Goal: Contribute content: Add original content to the website for others to see

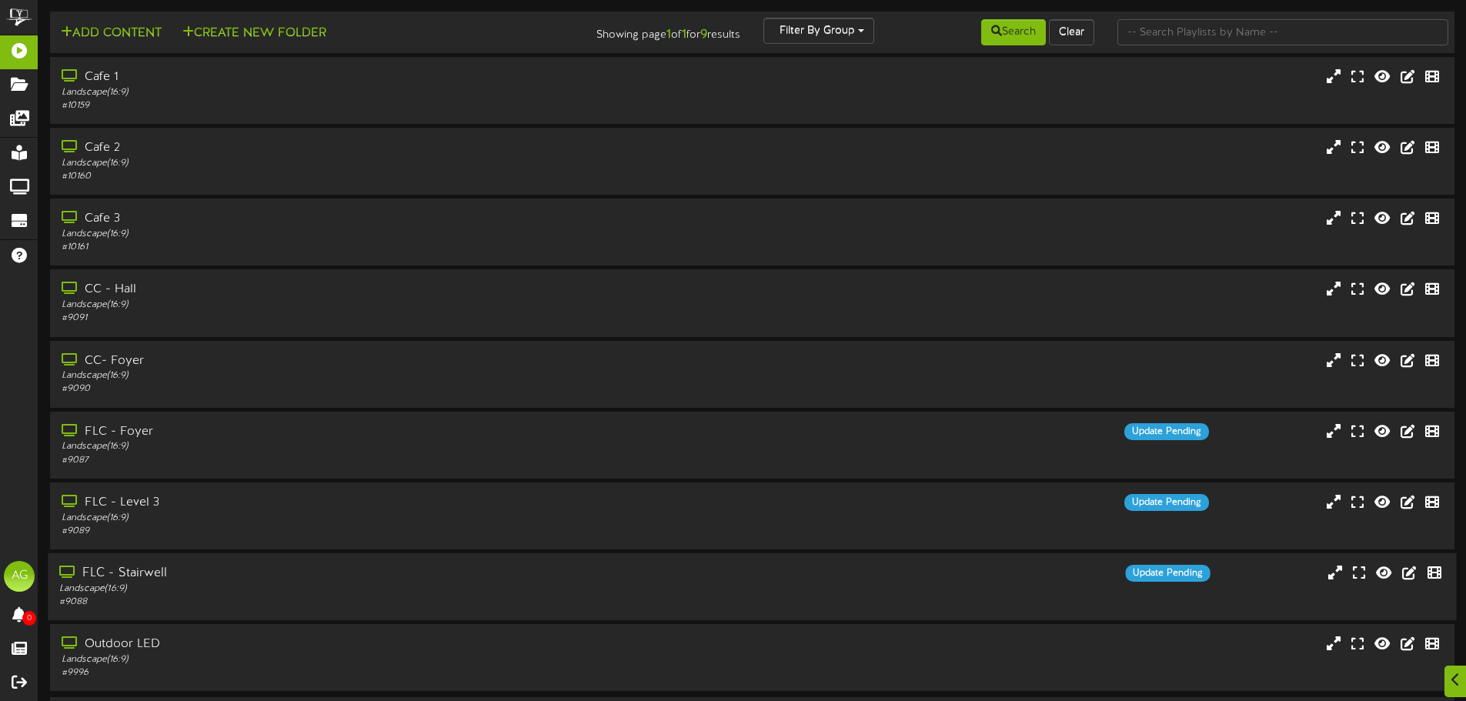
scroll to position [52, 0]
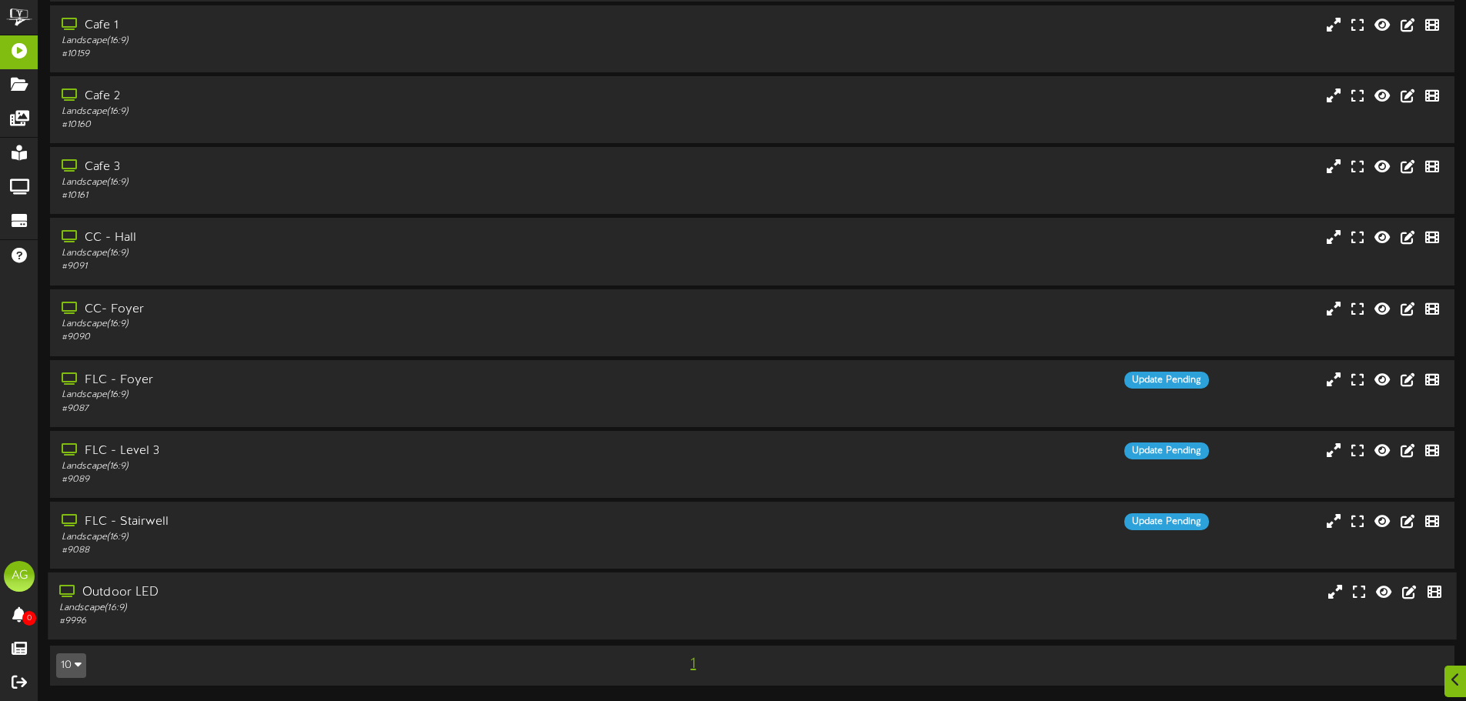
click at [111, 596] on div "Outdoor LED" at bounding box center [341, 593] width 564 height 18
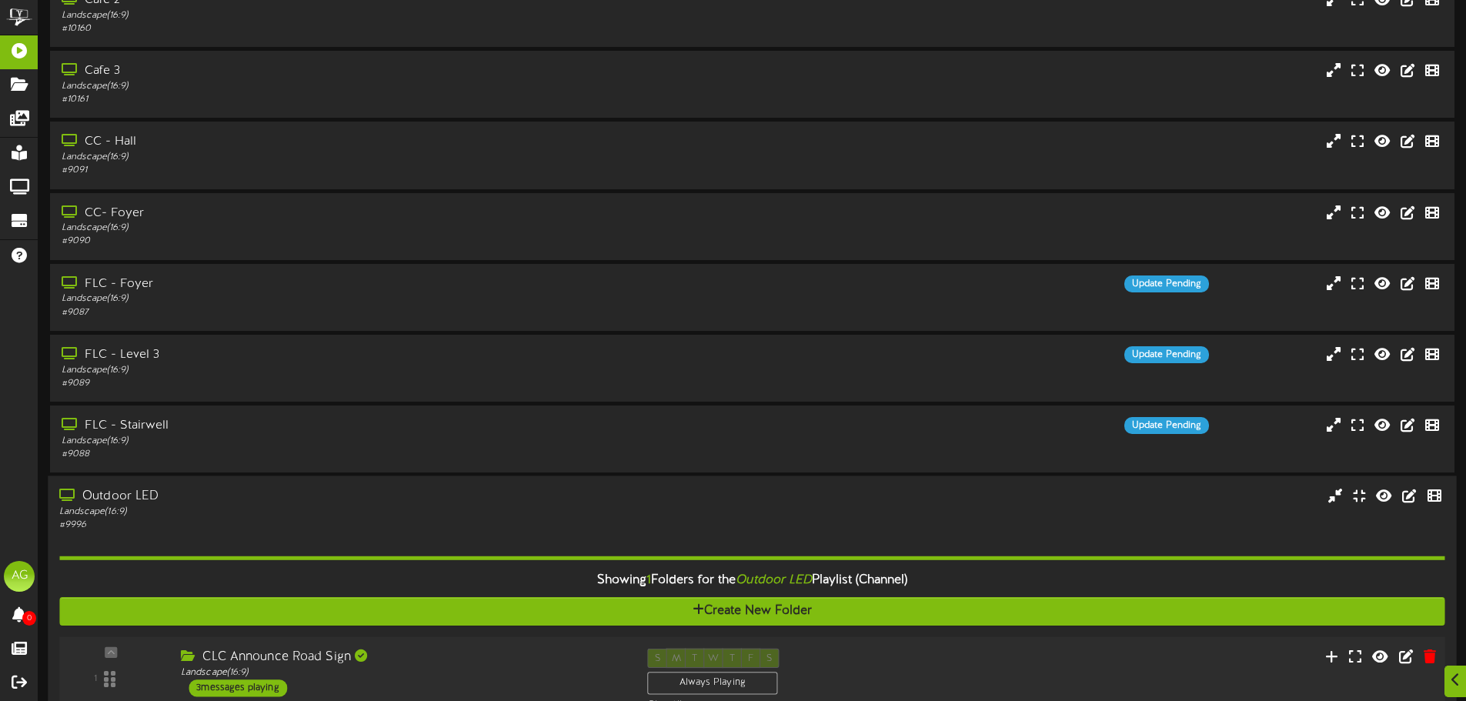
scroll to position [250, 0]
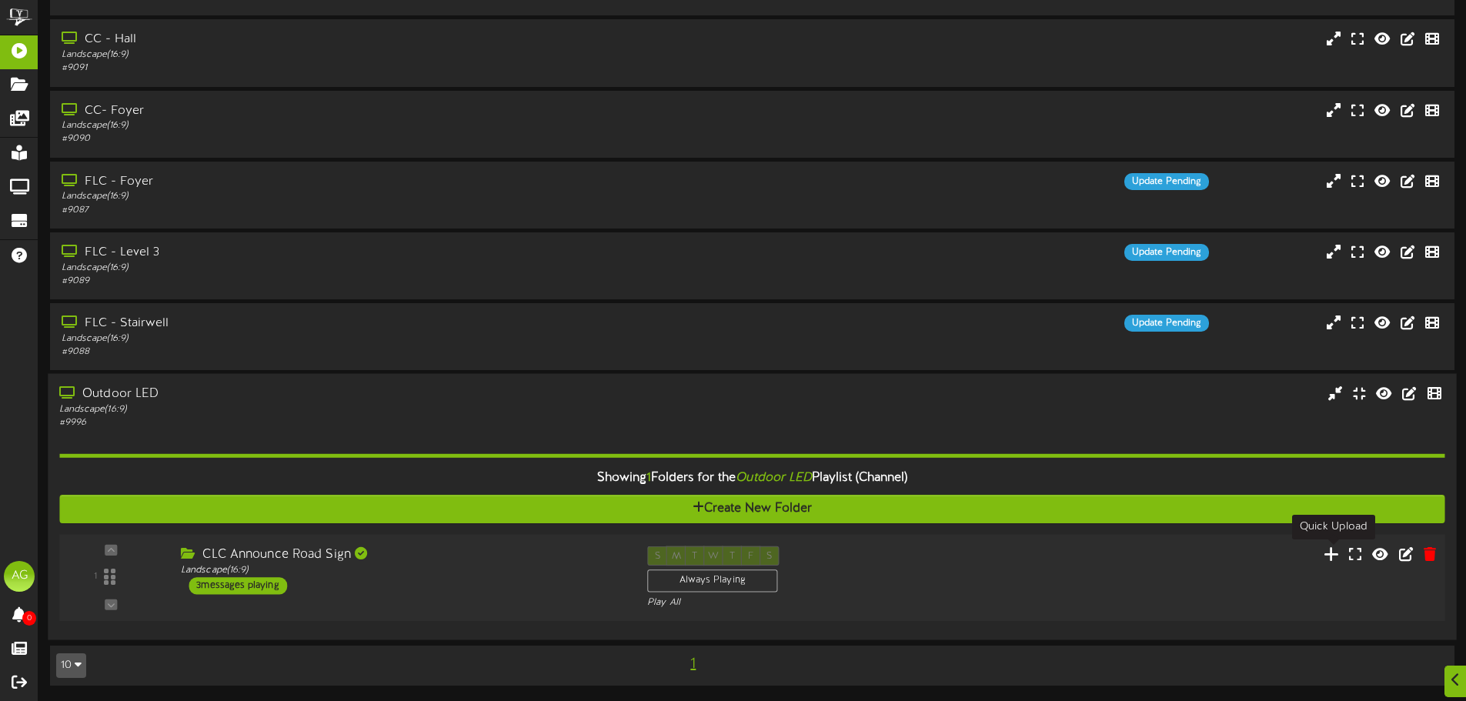
click at [1337, 558] on icon at bounding box center [1332, 553] width 16 height 17
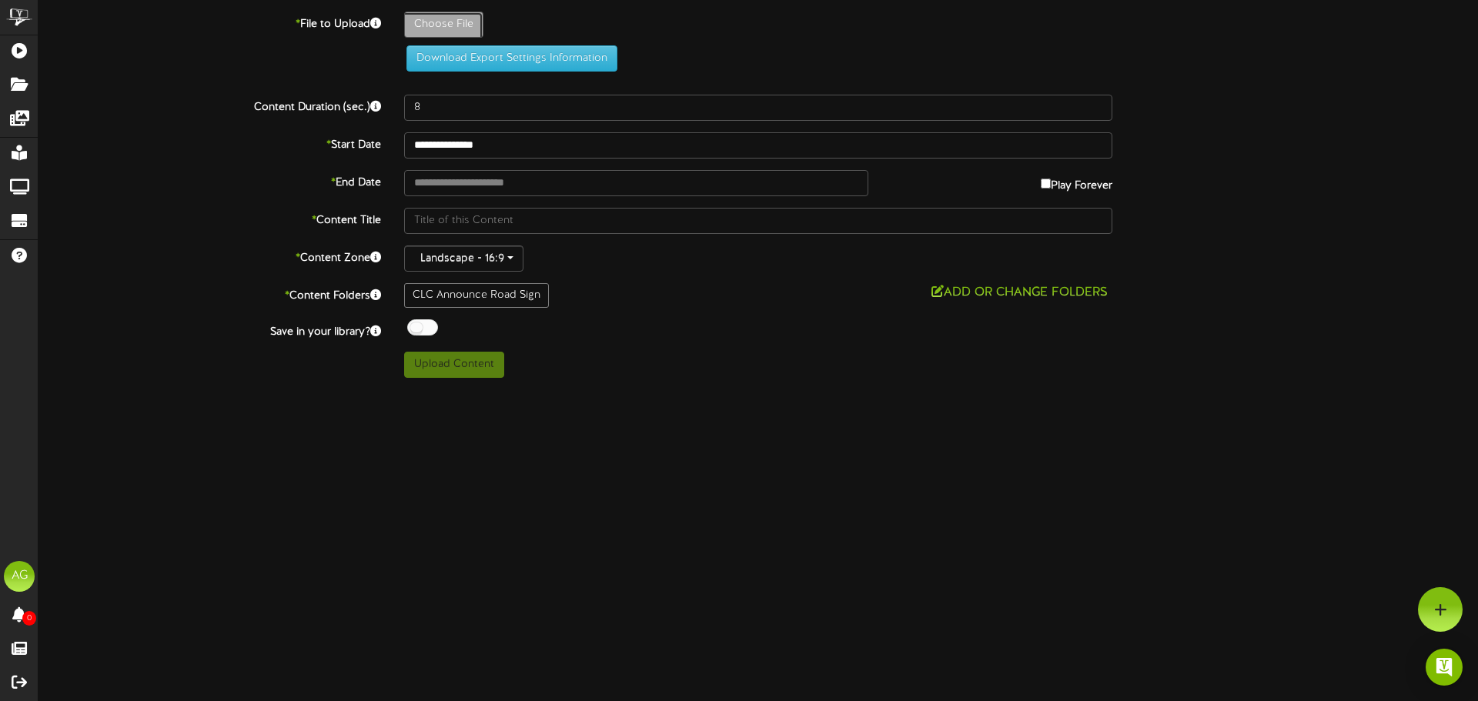
type input "**********"
type input "BenFuller_ChristianH_25_1920x1080_102025"
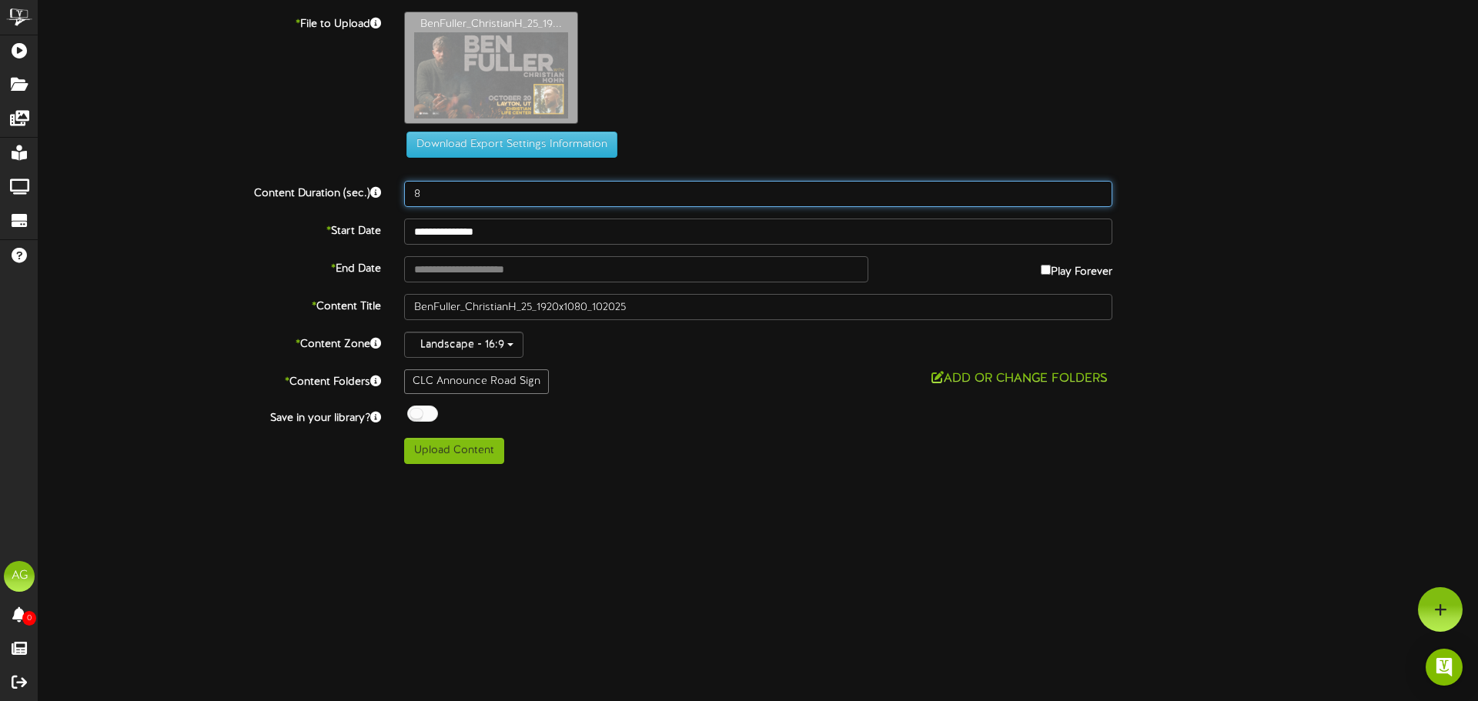
click at [443, 199] on input "8" at bounding box center [758, 194] width 708 height 26
drag, startPoint x: 443, startPoint y: 199, endPoint x: 390, endPoint y: 190, distance: 53.9
click at [390, 190] on div "Content Duration (sec.) 8" at bounding box center [758, 194] width 1462 height 26
type input "12"
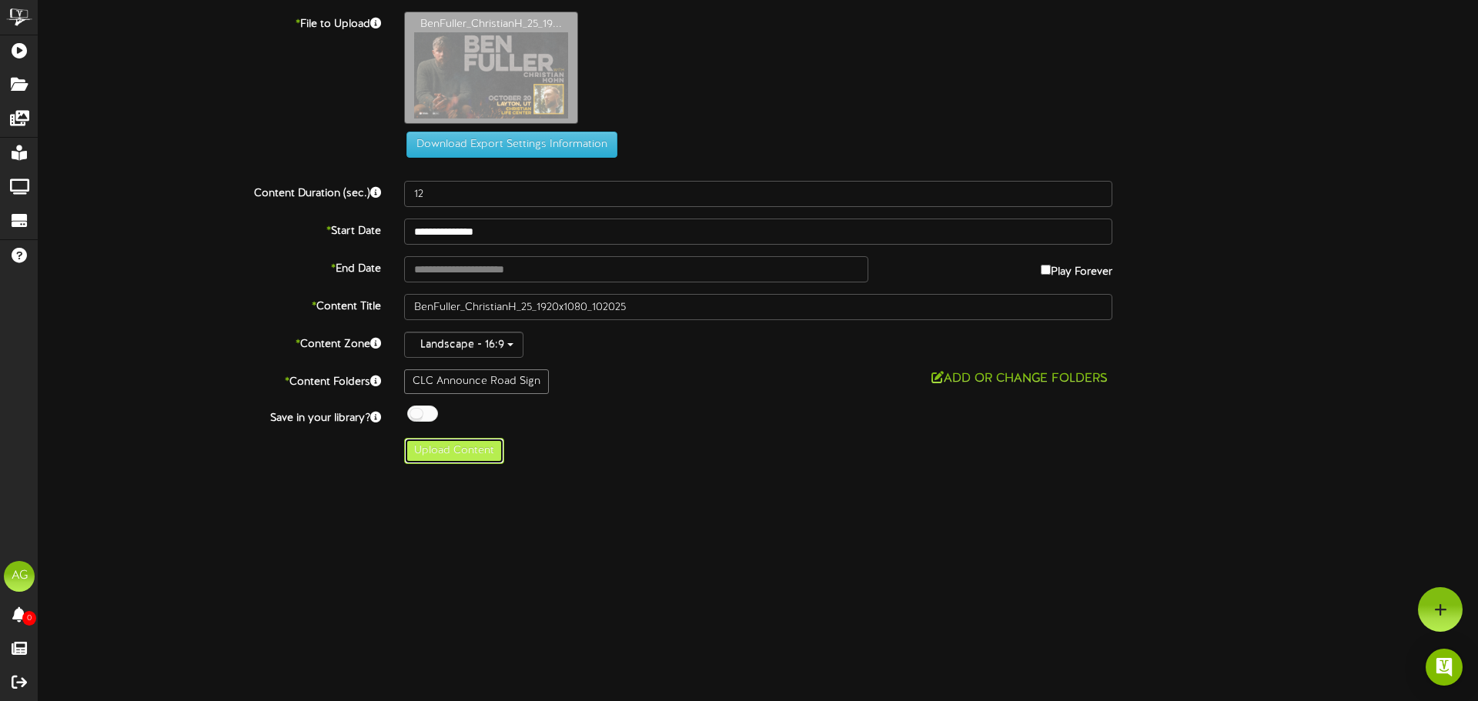
click at [448, 451] on button "Upload Content" at bounding box center [454, 451] width 100 height 26
type input "**********"
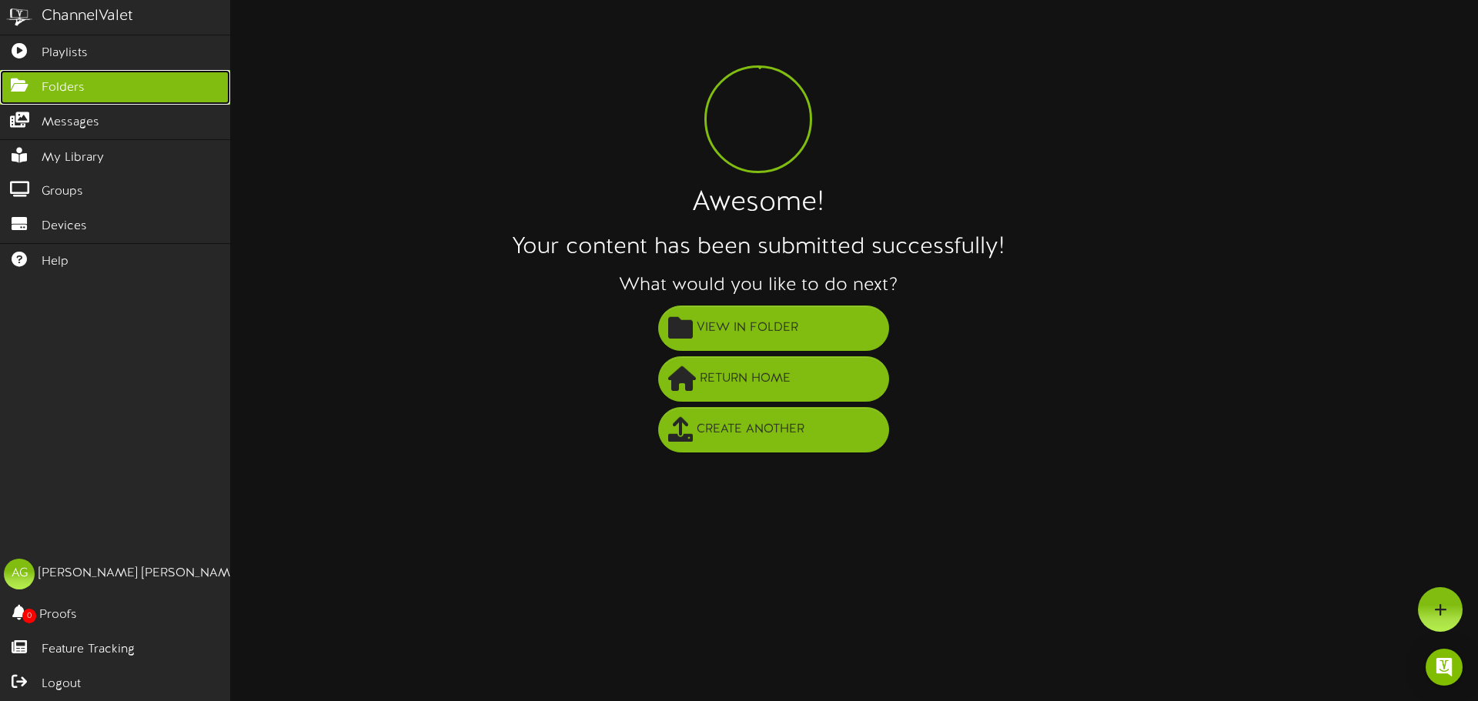
click at [34, 96] on link "Folders" at bounding box center [115, 87] width 230 height 35
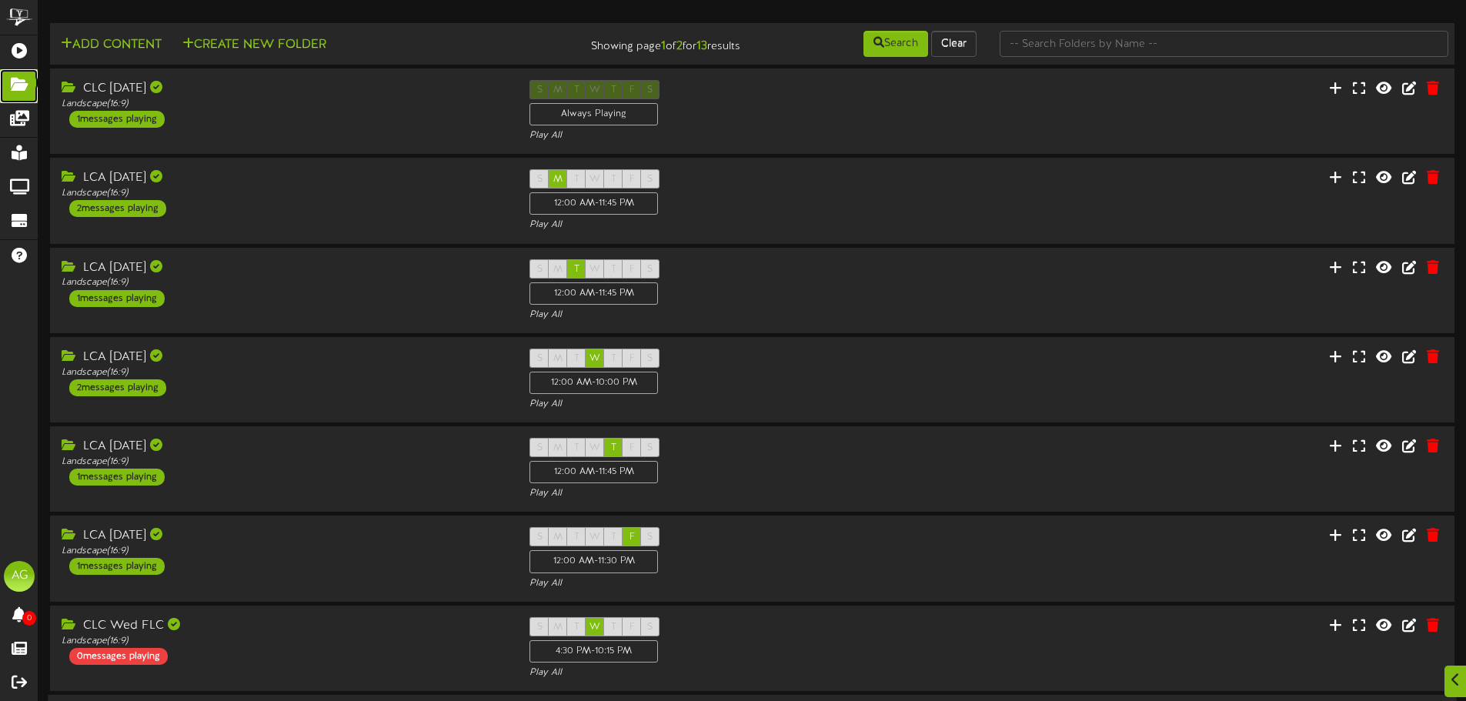
scroll to position [322, 0]
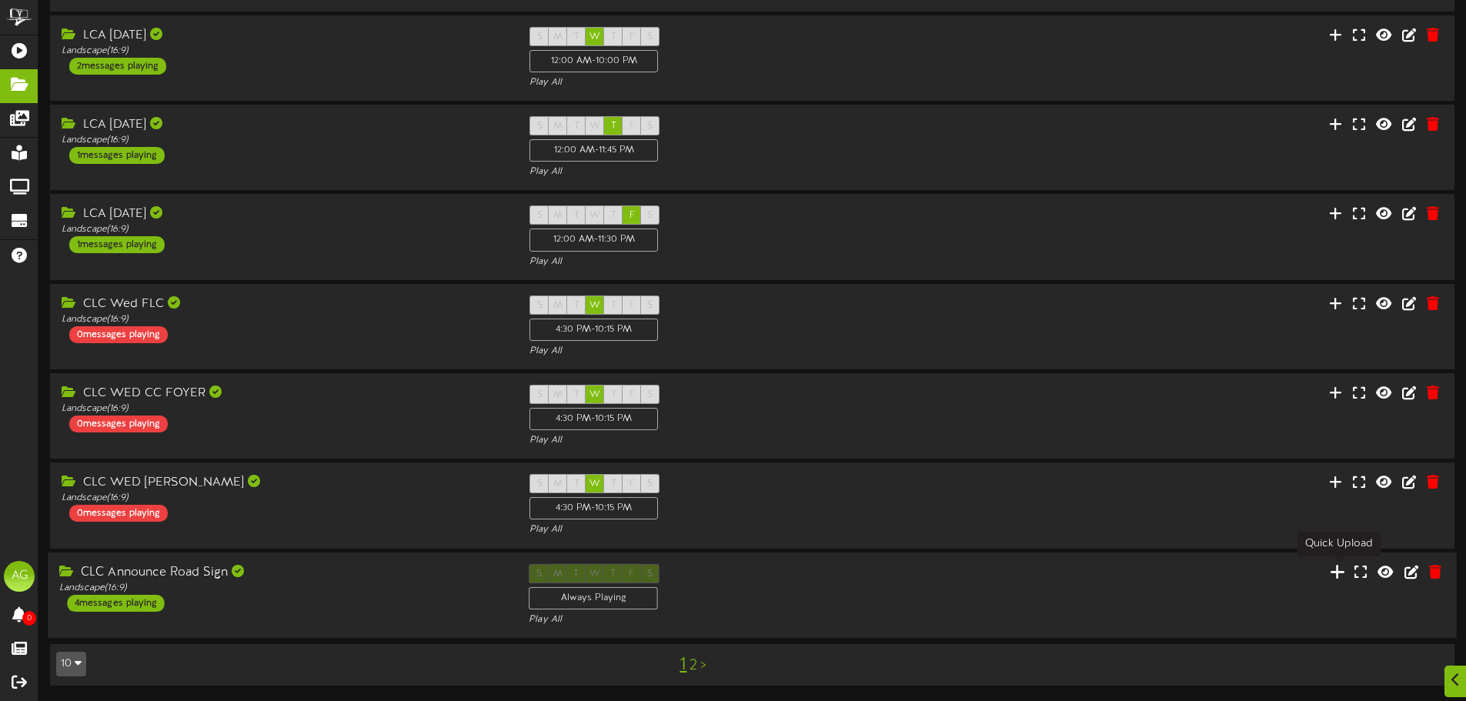
click at [1339, 578] on icon at bounding box center [1337, 571] width 15 height 17
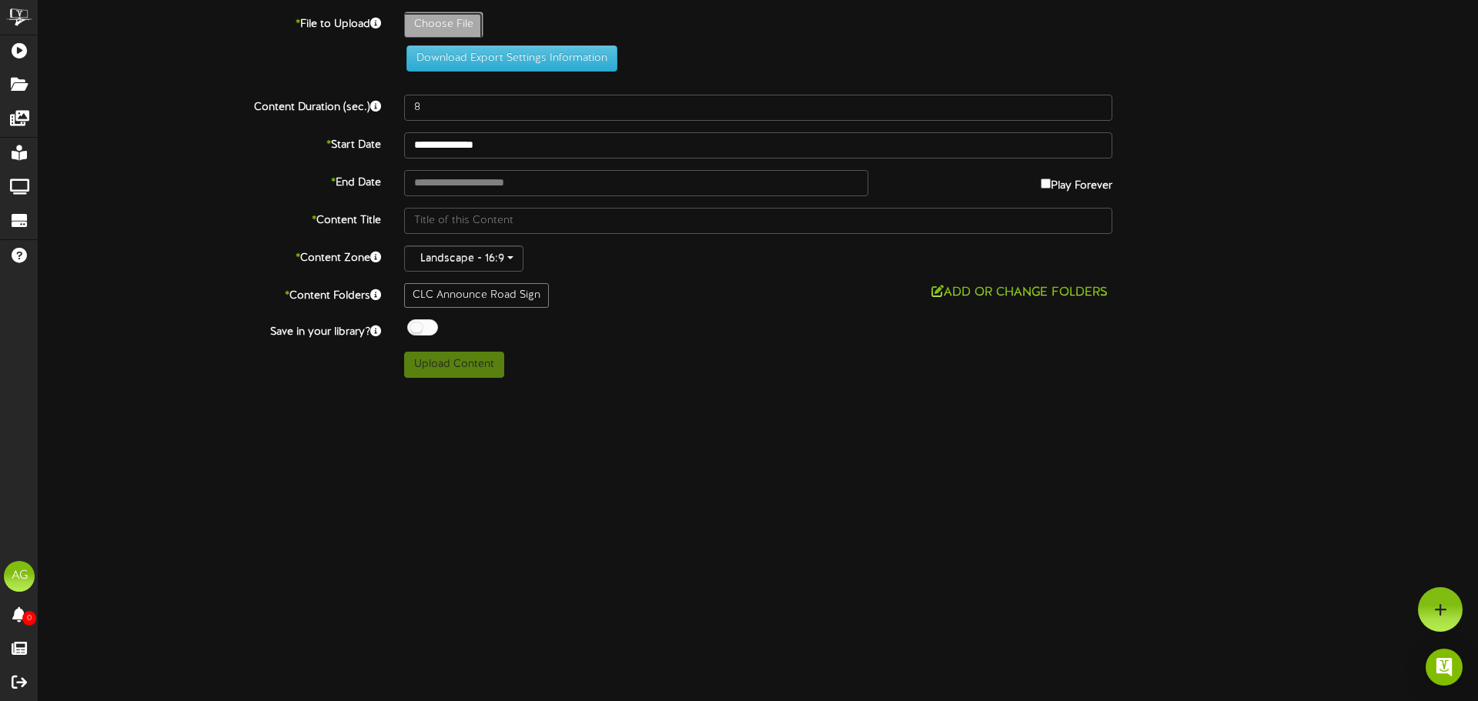
type input "**********"
type input "signGolftournament20251"
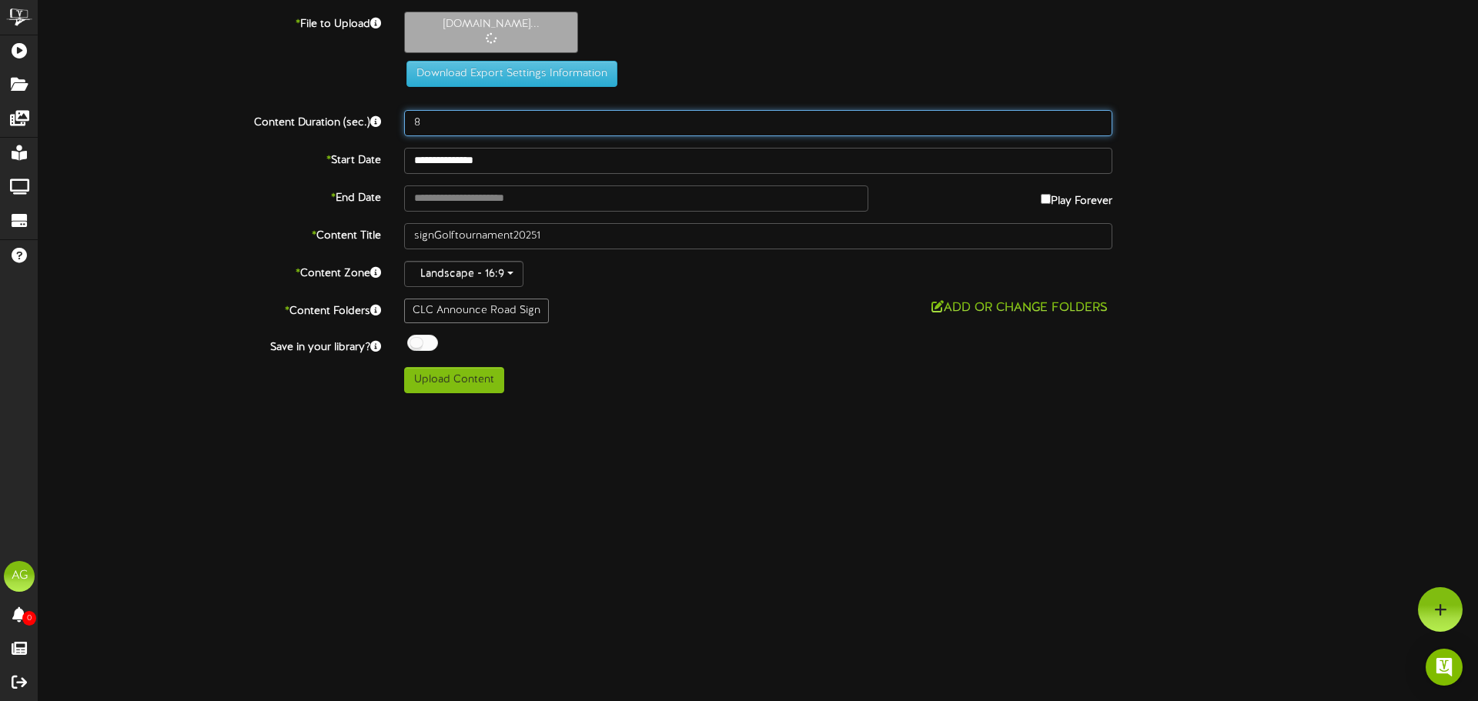
click at [446, 125] on input "8" at bounding box center [758, 123] width 708 height 26
drag, startPoint x: 440, startPoint y: 125, endPoint x: 402, endPoint y: 120, distance: 38.0
click at [402, 120] on div "8" at bounding box center [757, 123] width 731 height 26
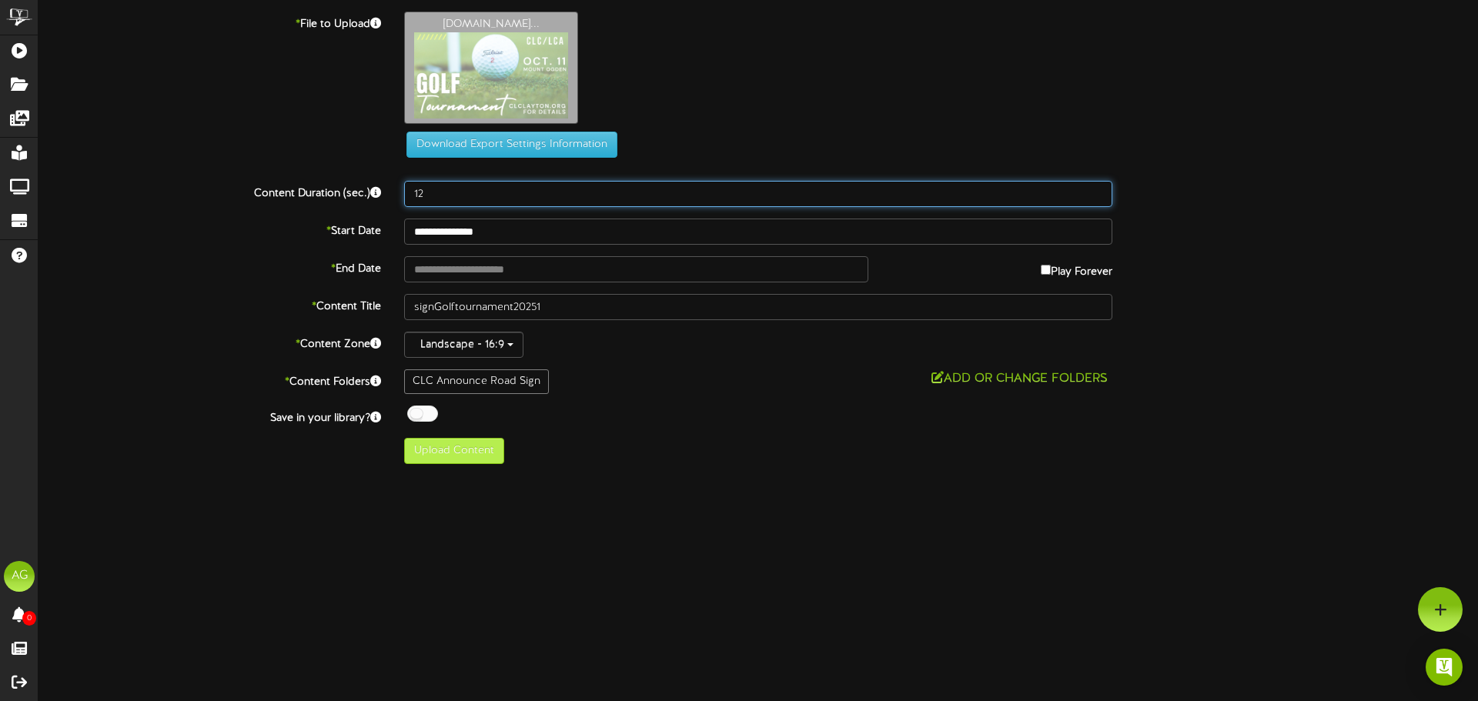
type input "12"
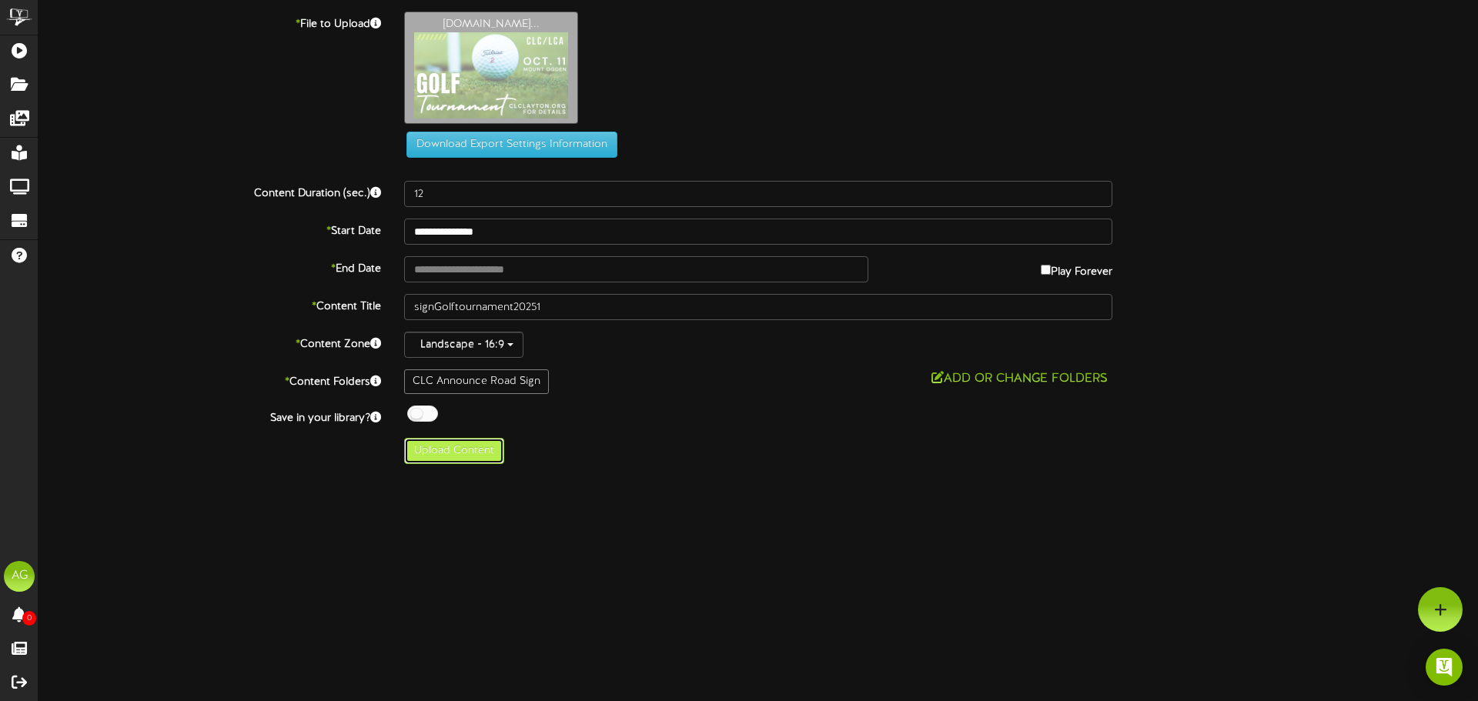
click at [451, 447] on button "Upload Content" at bounding box center [454, 451] width 100 height 26
type input "**********"
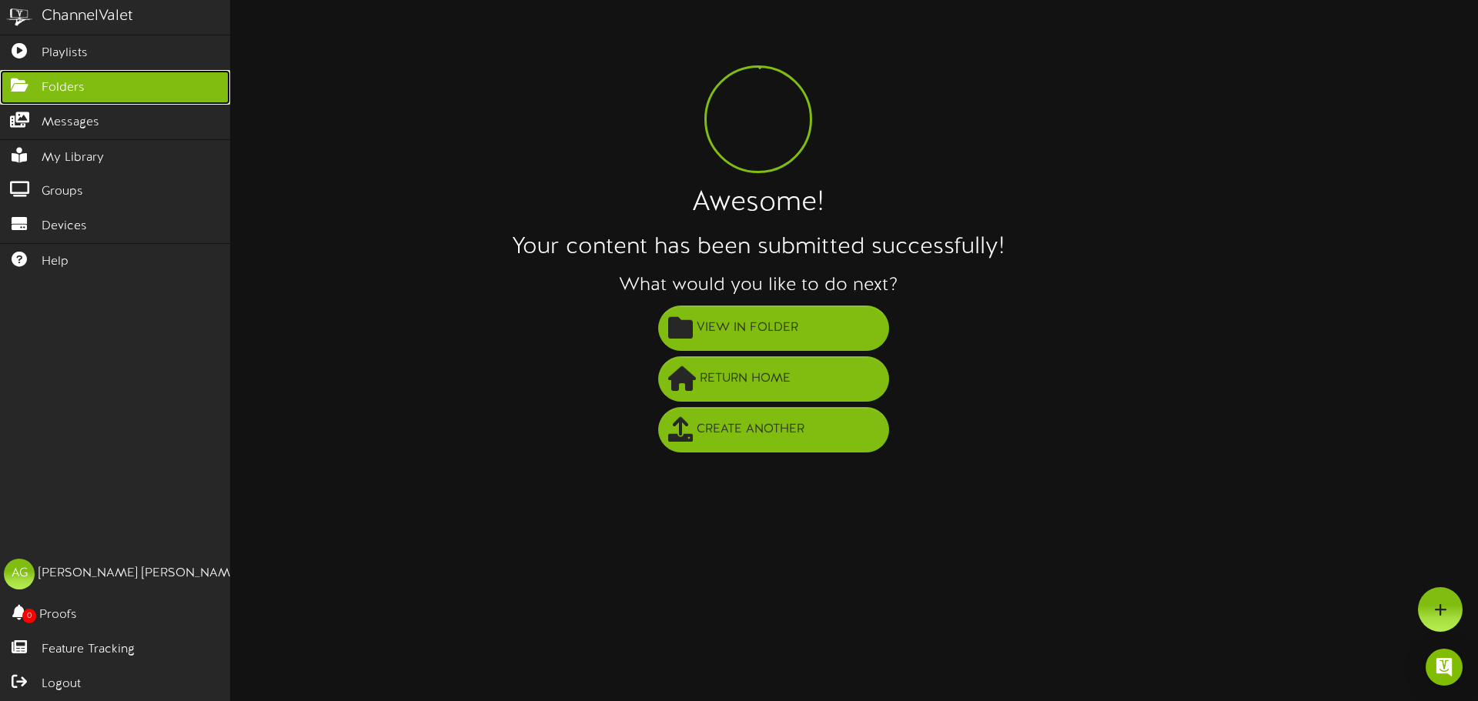
click at [4, 87] on icon at bounding box center [19, 84] width 38 height 12
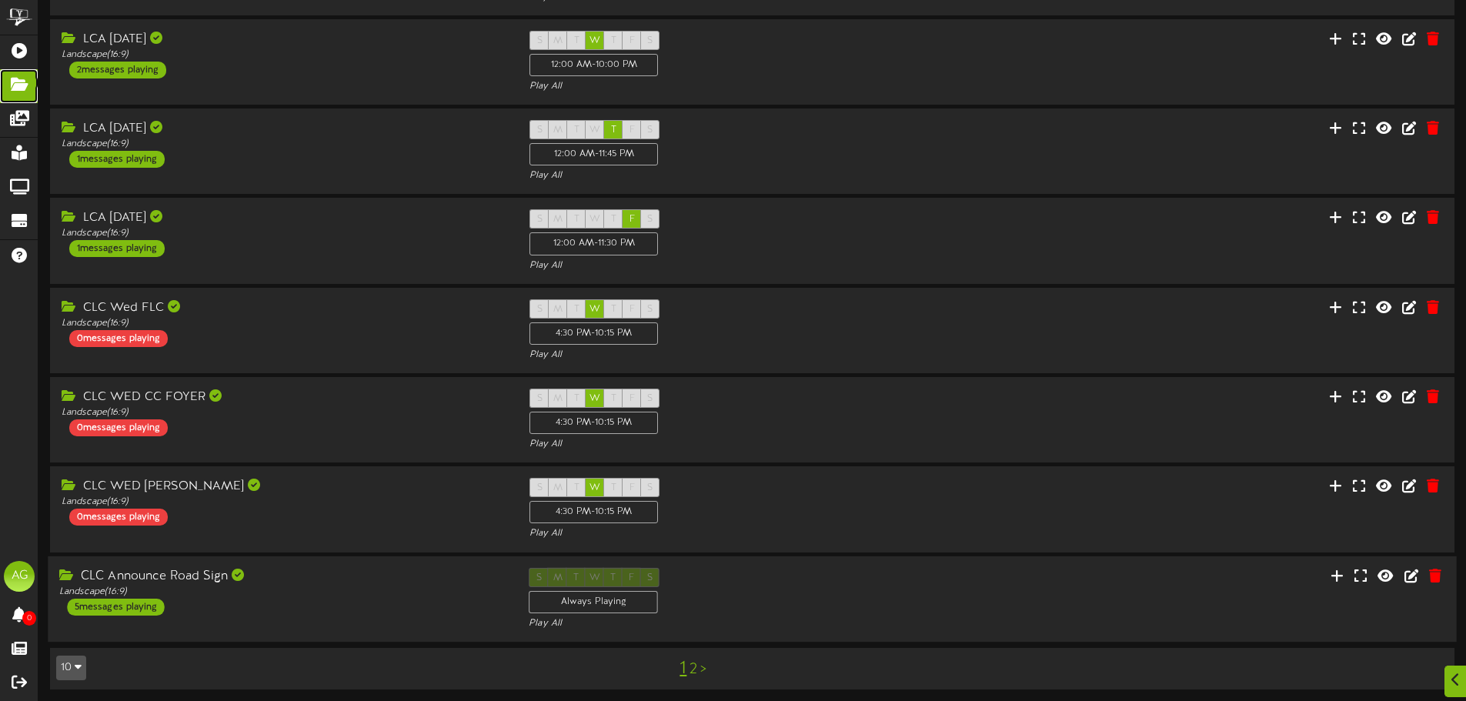
scroll to position [322, 0]
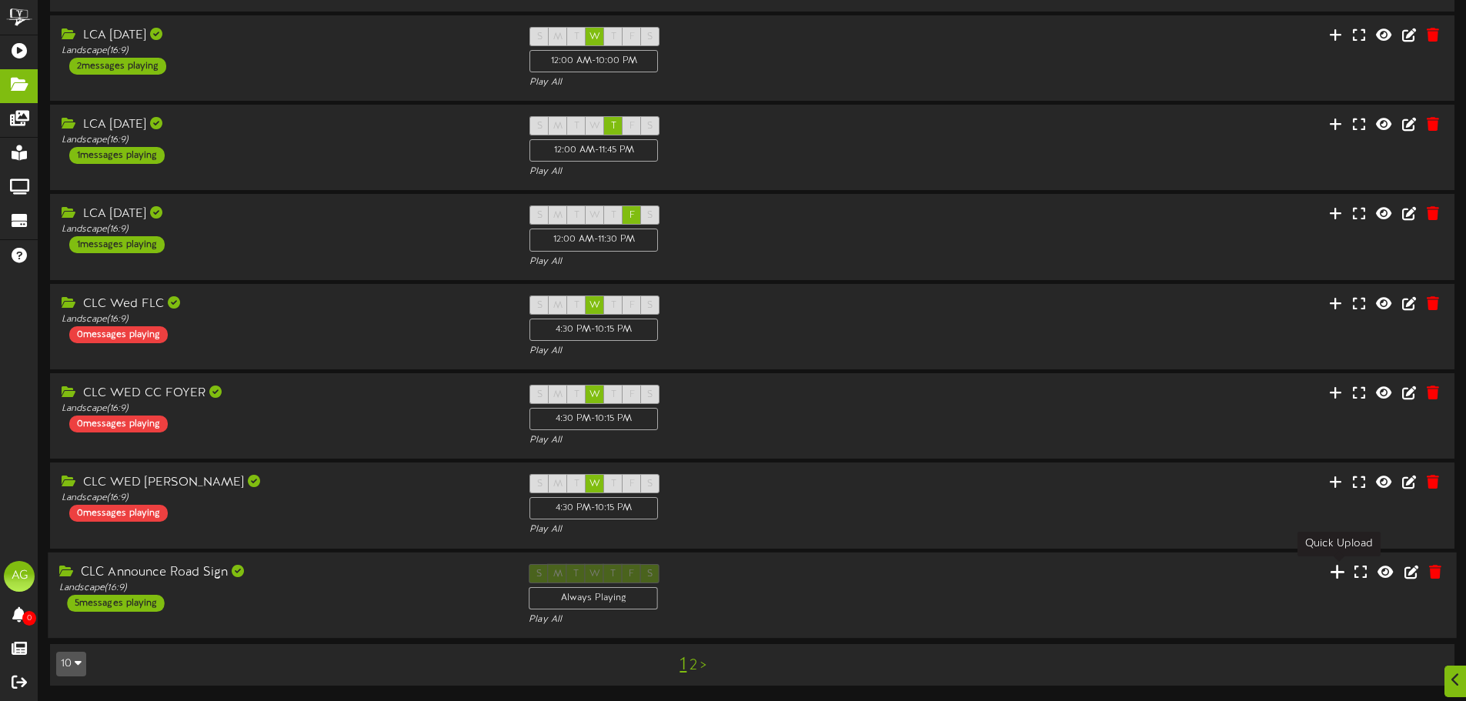
click at [1339, 573] on icon at bounding box center [1337, 571] width 15 height 17
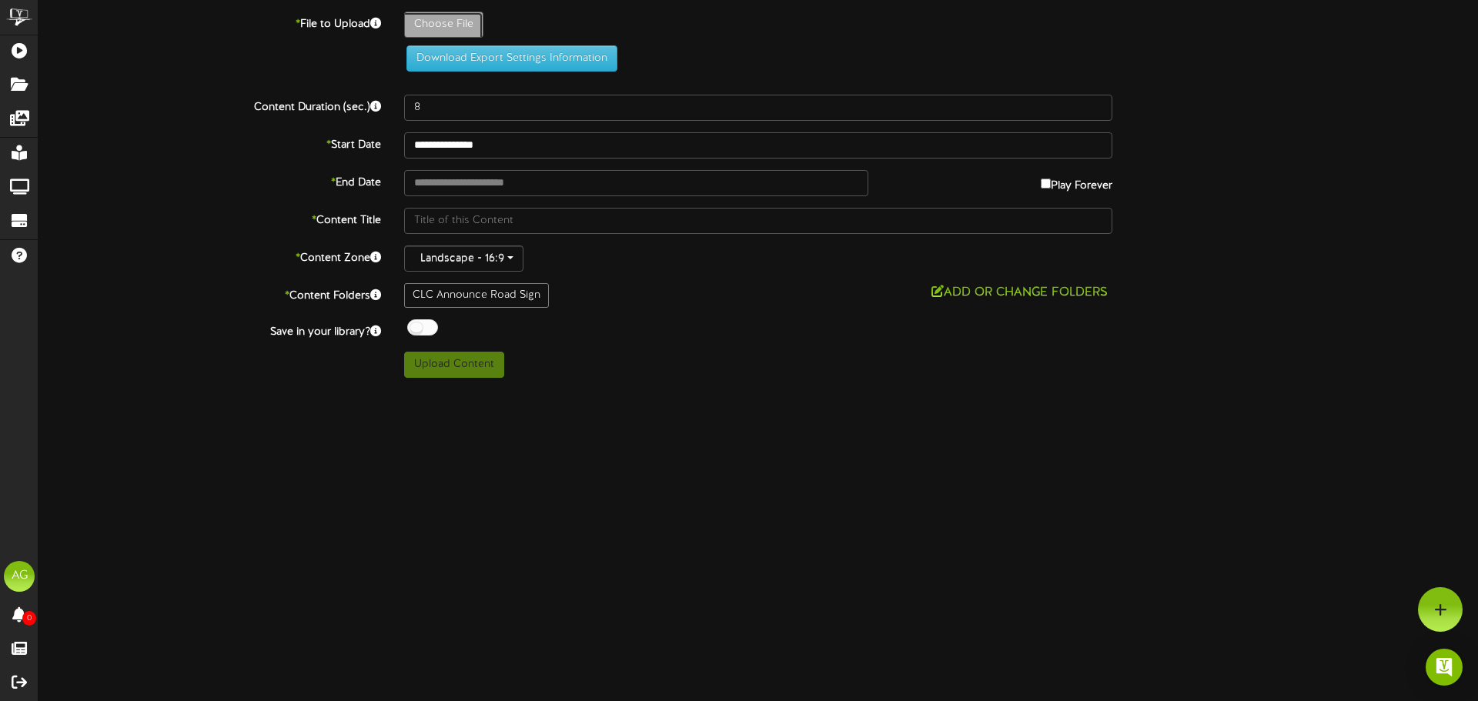
type input "**********"
type input "Checkusoutonline"
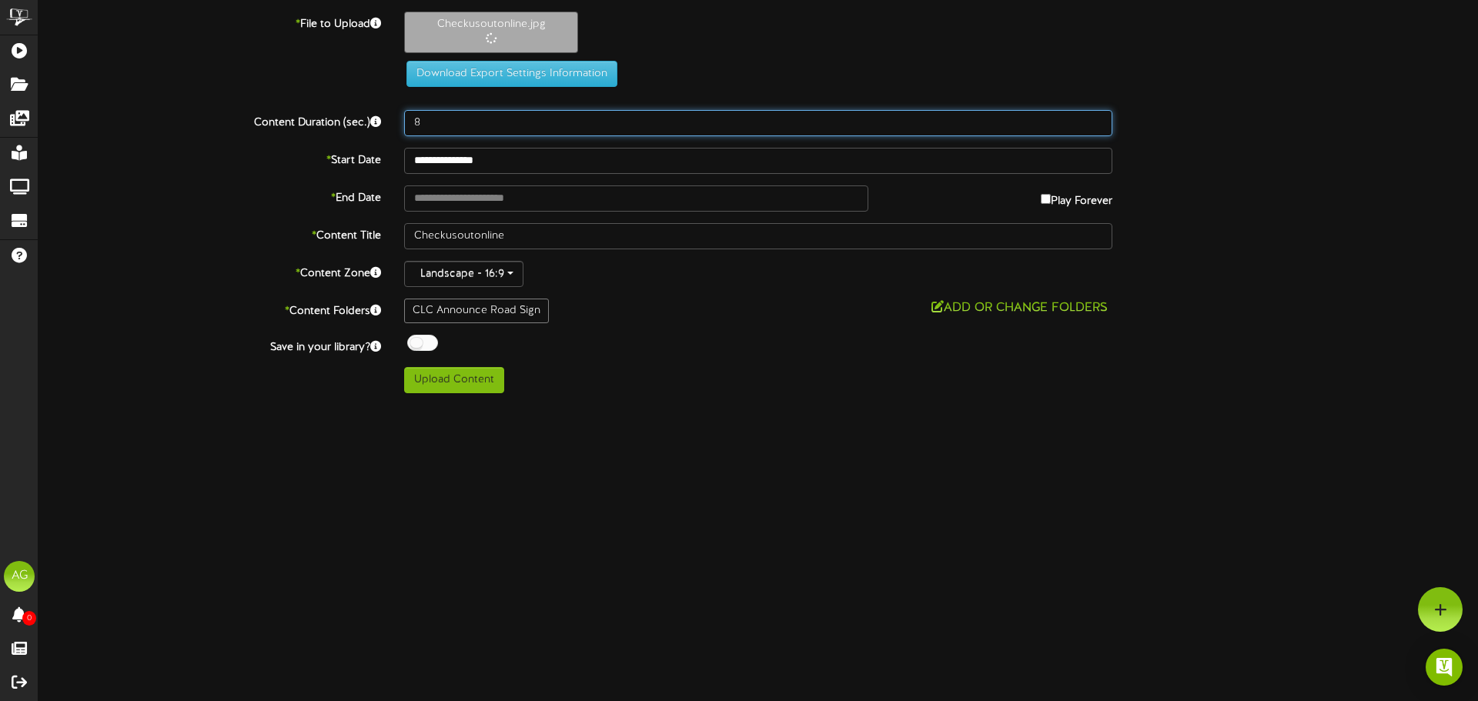
drag, startPoint x: 432, startPoint y: 131, endPoint x: 394, endPoint y: 130, distance: 38.5
click at [394, 130] on div "8" at bounding box center [757, 123] width 731 height 26
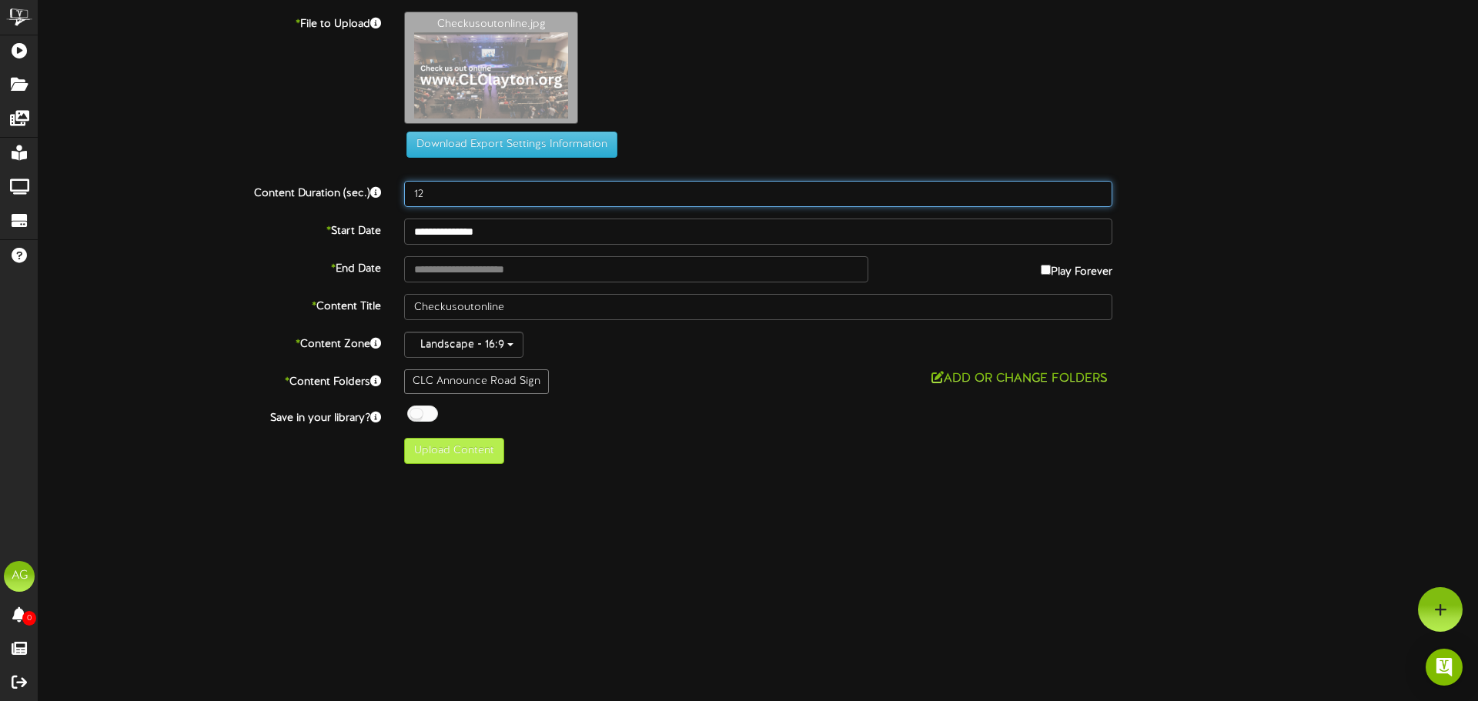
type input "12"
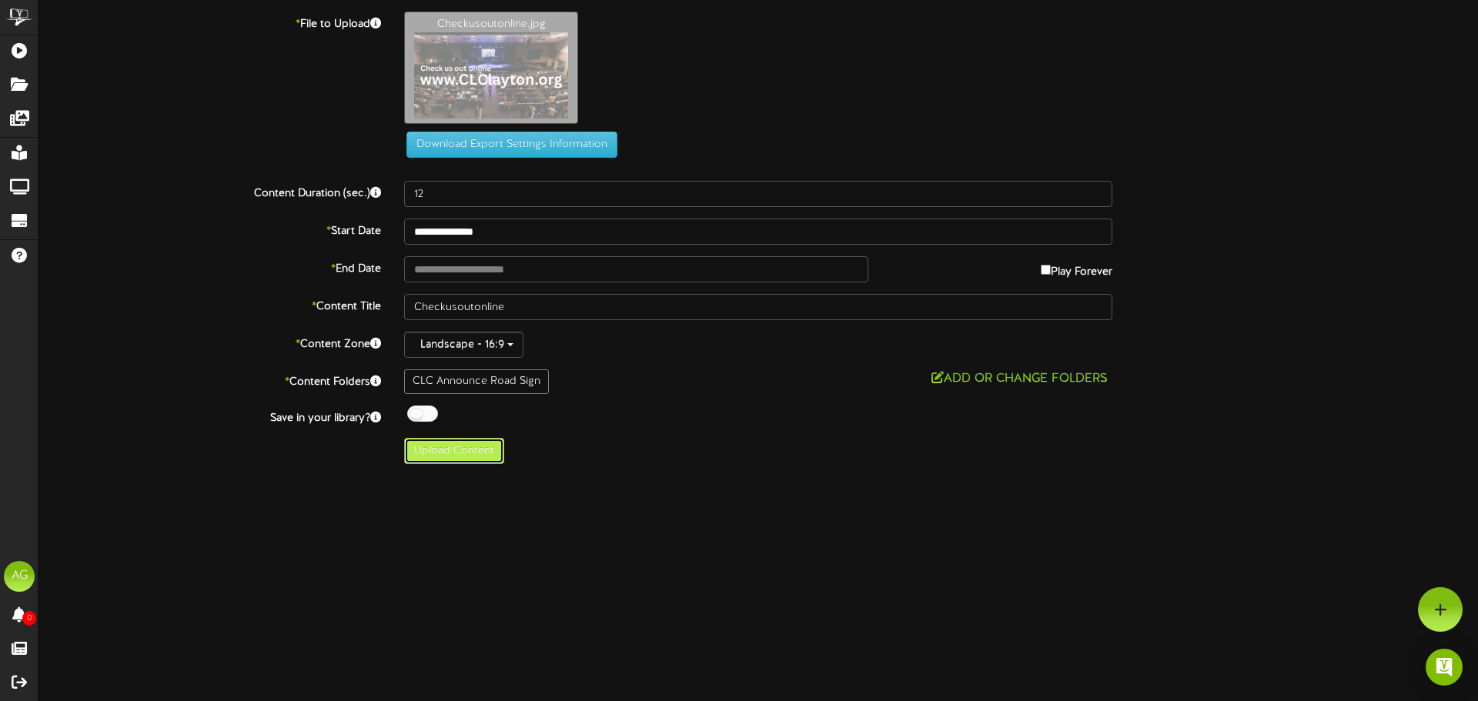
click at [453, 447] on button "Upload Content" at bounding box center [454, 451] width 100 height 26
type input "**********"
